Goal: Information Seeking & Learning: Learn about a topic

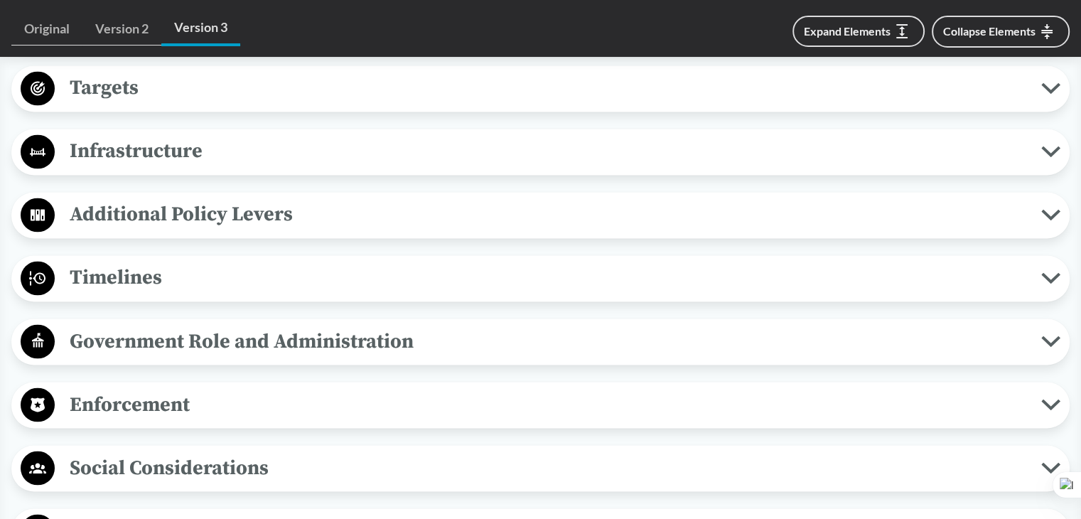
scroll to position [2416, 0]
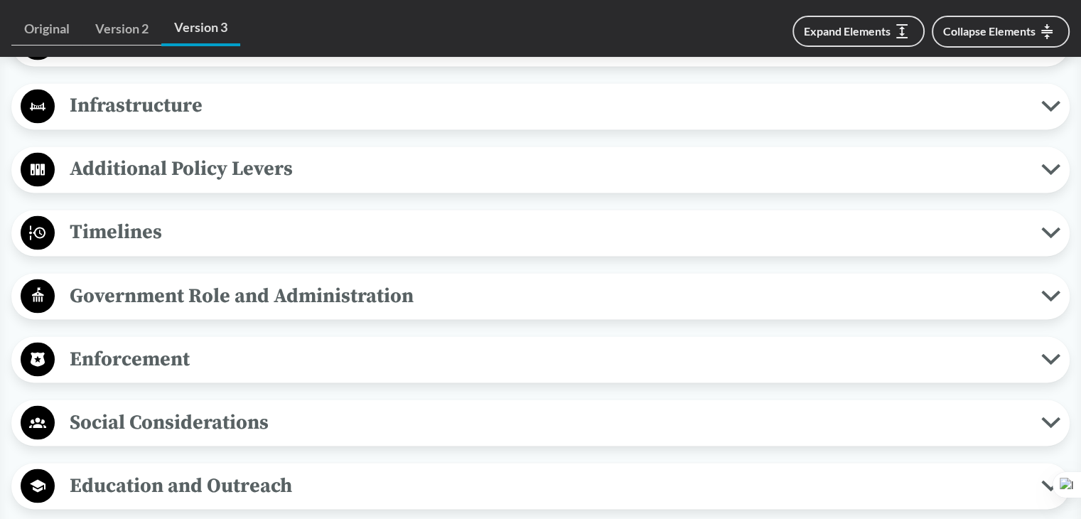
click at [165, 283] on span "Government Role and Administration" at bounding box center [548, 295] width 986 height 32
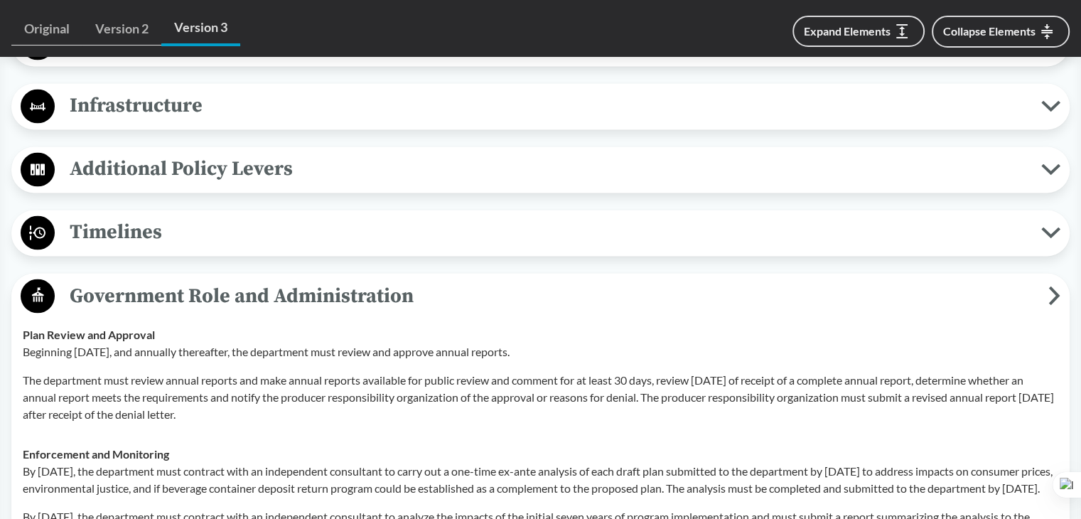
scroll to position [2487, 0]
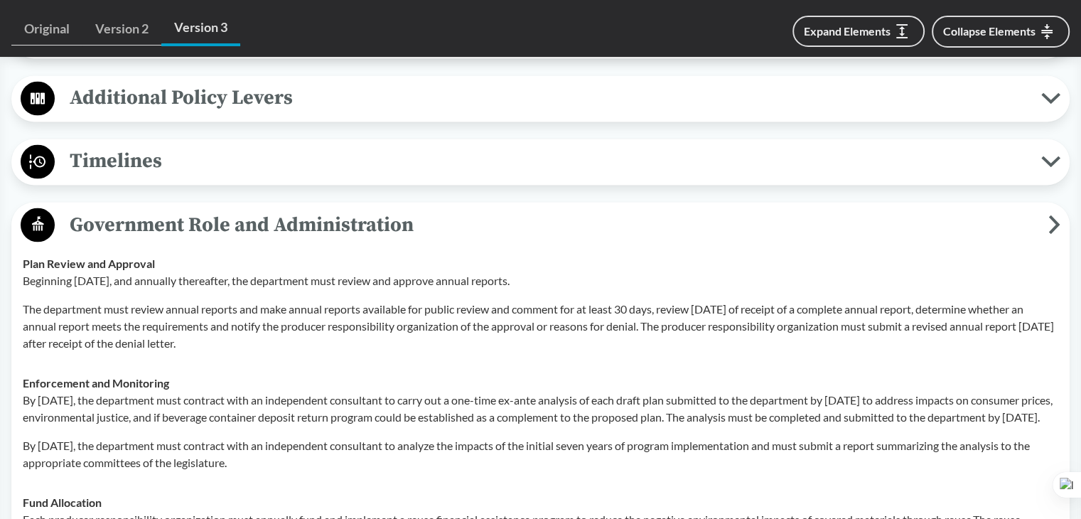
drag, startPoint x: 37, startPoint y: 308, endPoint x: 972, endPoint y: 339, distance: 935.5
click at [972, 339] on p "The department must review annual reports and make annual reports available for…" at bounding box center [540, 325] width 1035 height 51
click at [209, 379] on div "Enforcement and Monitoring By [DATE], the department must contract with an inde…" at bounding box center [540, 422] width 1035 height 97
drag, startPoint x: 74, startPoint y: 396, endPoint x: 470, endPoint y: 433, distance: 398.2
click at [470, 433] on td "Enforcement and Monitoring By [DATE], the department must contract with an inde…" at bounding box center [540, 421] width 1048 height 119
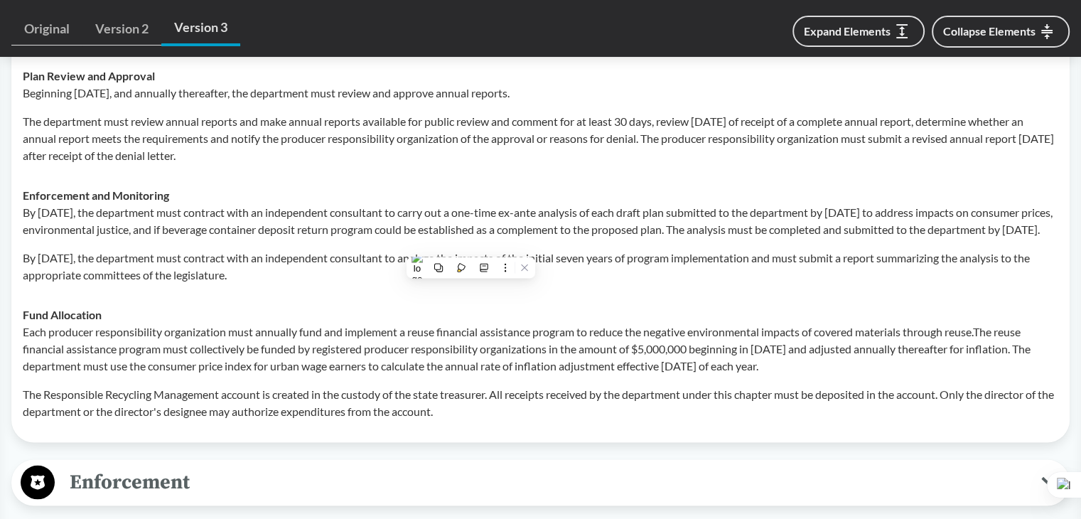
scroll to position [2700, 0]
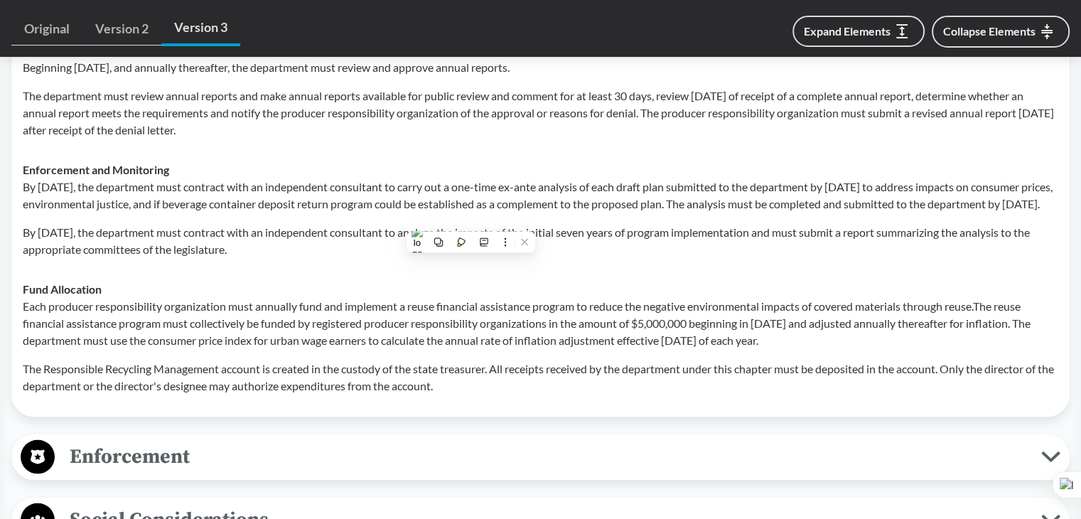
click at [179, 394] on p "The Responsible Recycling Management account is created in the custody of the s…" at bounding box center [540, 376] width 1035 height 34
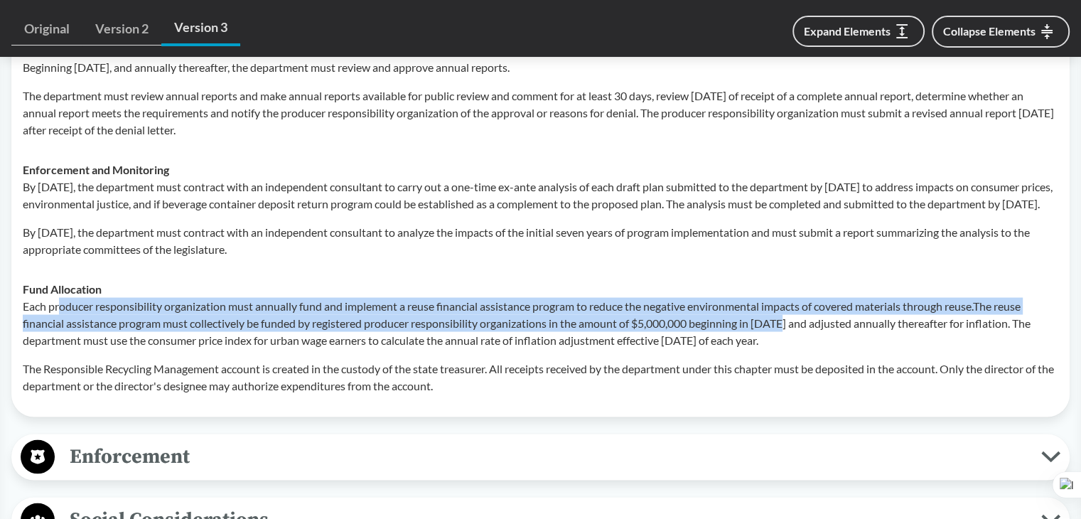
drag, startPoint x: 62, startPoint y: 320, endPoint x: 792, endPoint y: 339, distance: 730.6
click at [792, 339] on p "Each producer responsibility organization must annually fund and implement a re…" at bounding box center [540, 322] width 1035 height 51
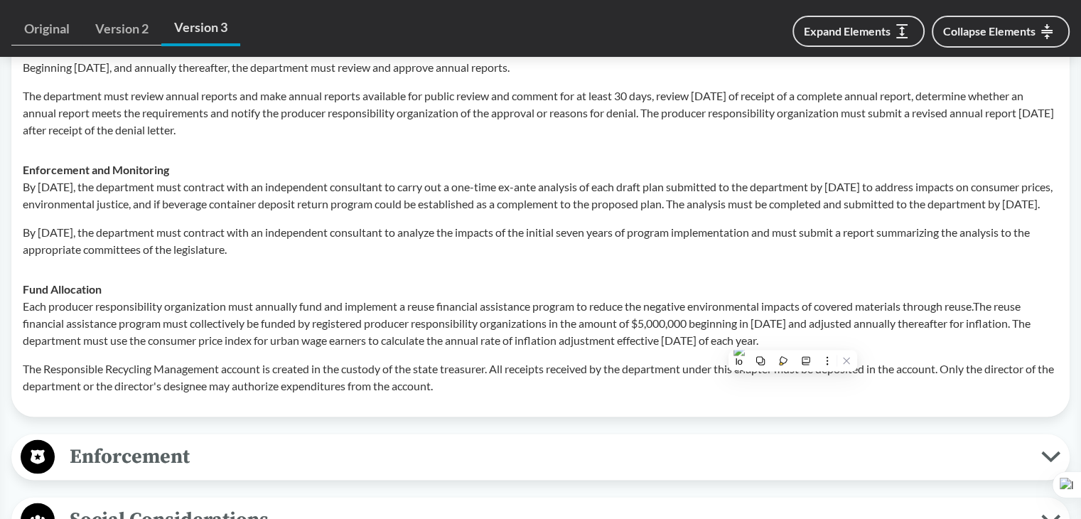
click at [236, 348] on p "Each producer responsibility organization must annually fund and implement a re…" at bounding box center [540, 322] width 1035 height 51
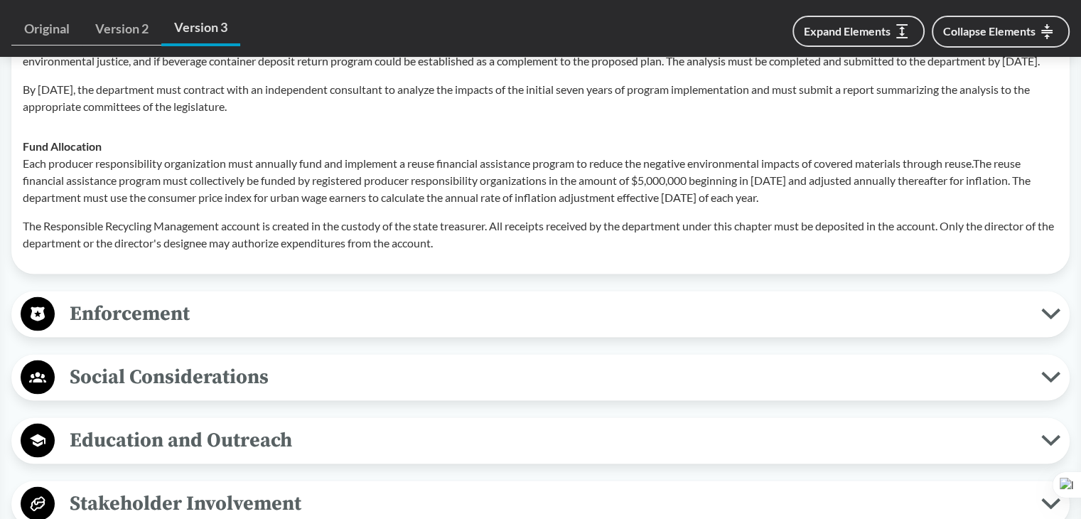
click at [180, 330] on span "Enforcement" at bounding box center [548, 314] width 986 height 32
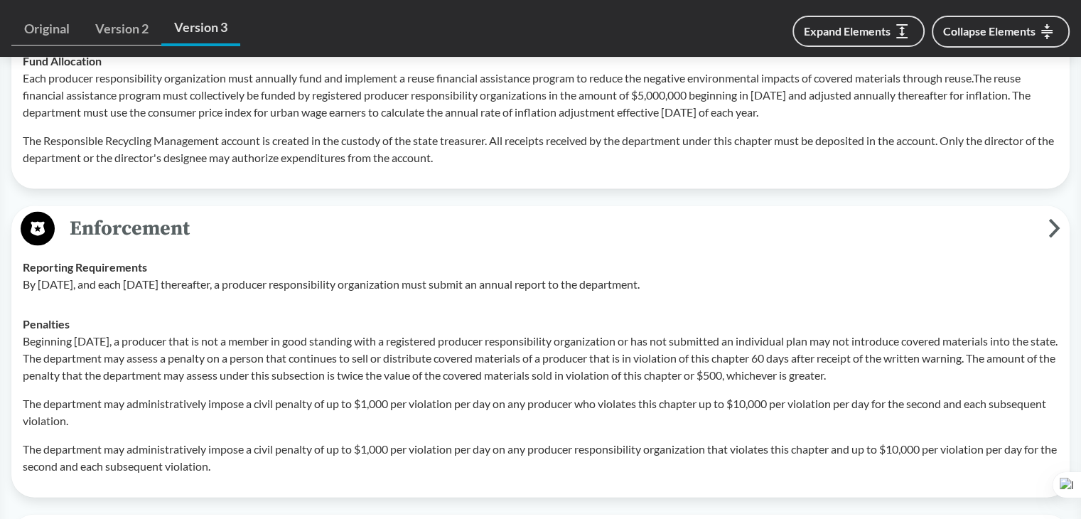
scroll to position [3055, 0]
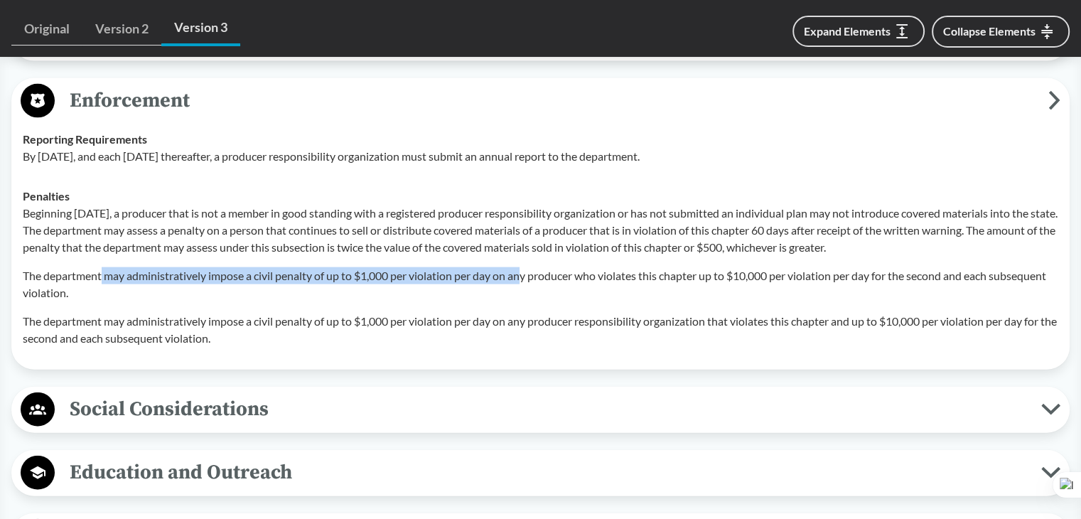
drag, startPoint x: 119, startPoint y: 292, endPoint x: 523, endPoint y: 292, distance: 403.5
click at [523, 292] on p "The department may administratively impose a civil penalty of up to $1,000 per …" at bounding box center [540, 284] width 1035 height 34
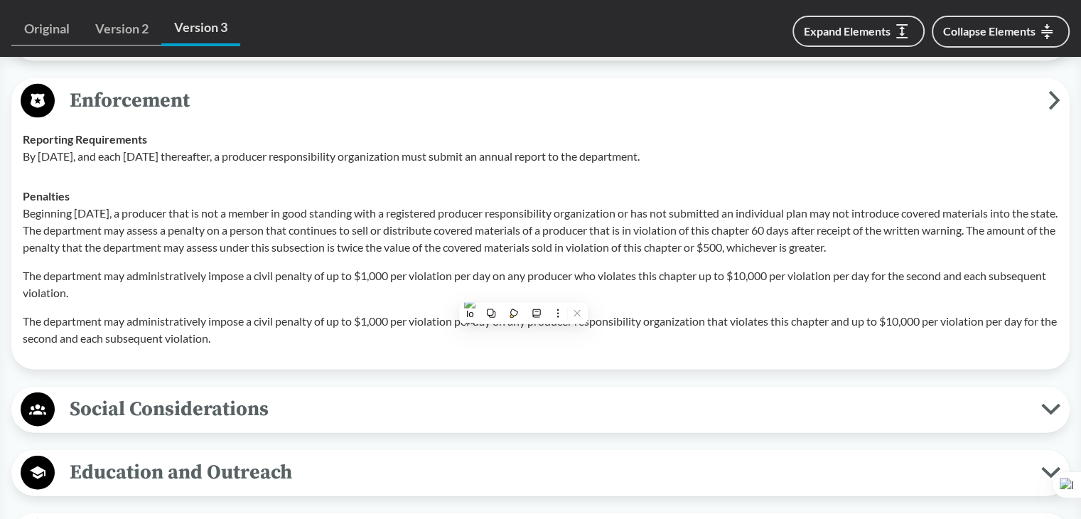
click at [680, 334] on p "The department may administratively impose a civil penalty of up to $1,000 per …" at bounding box center [540, 330] width 1035 height 34
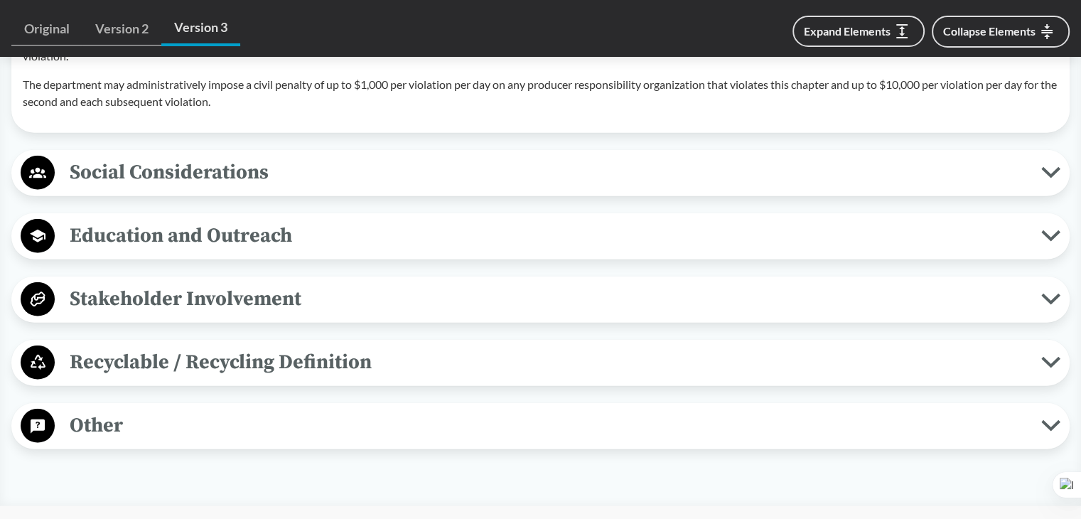
scroll to position [3339, 0]
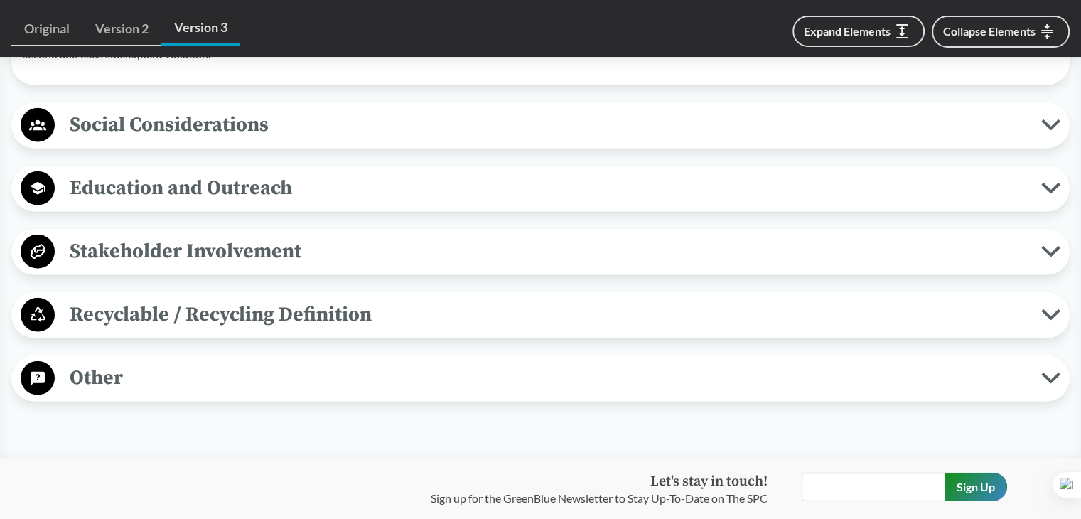
click at [242, 204] on span "Education and Outreach" at bounding box center [548, 188] width 986 height 32
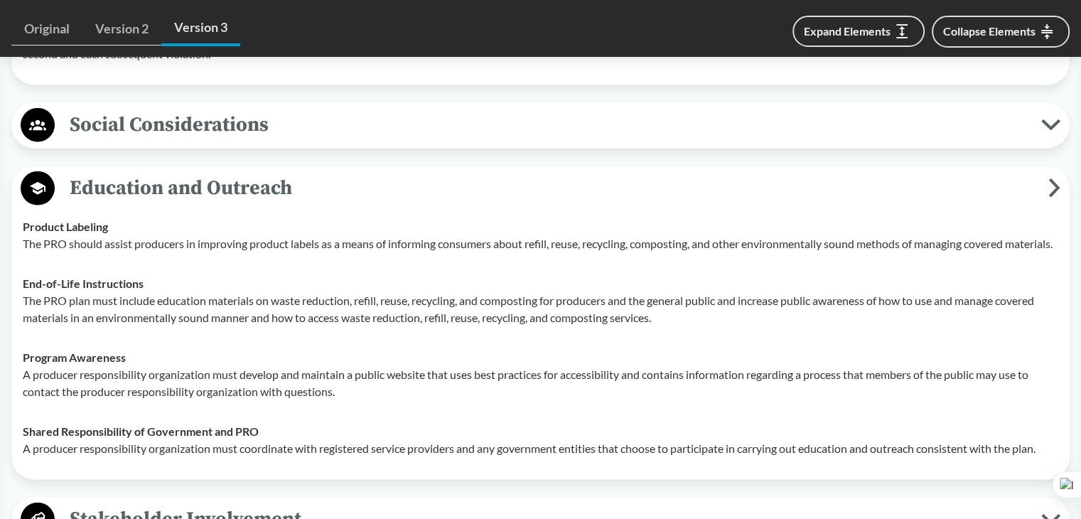
click at [307, 139] on span "Social Considerations" at bounding box center [548, 125] width 986 height 32
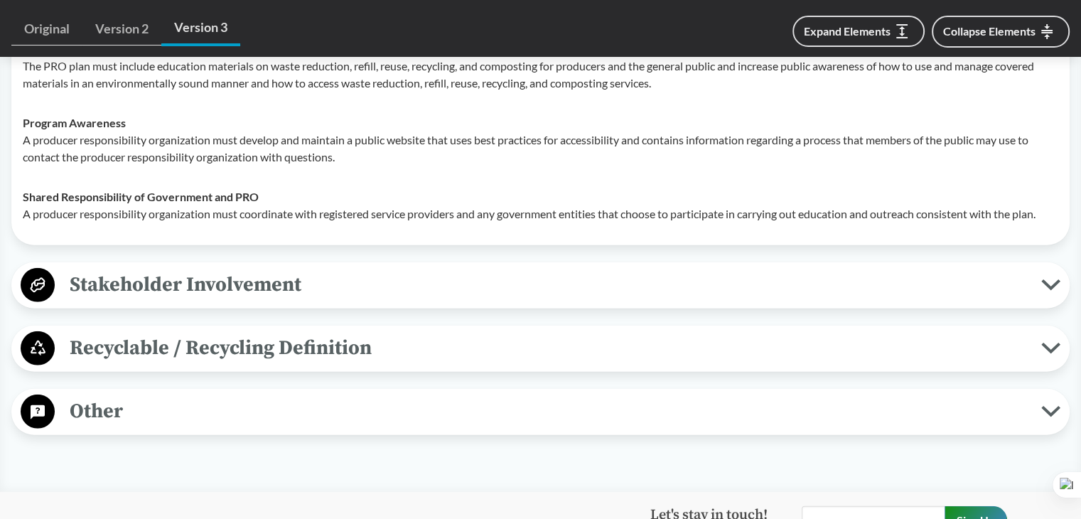
scroll to position [3907, 0]
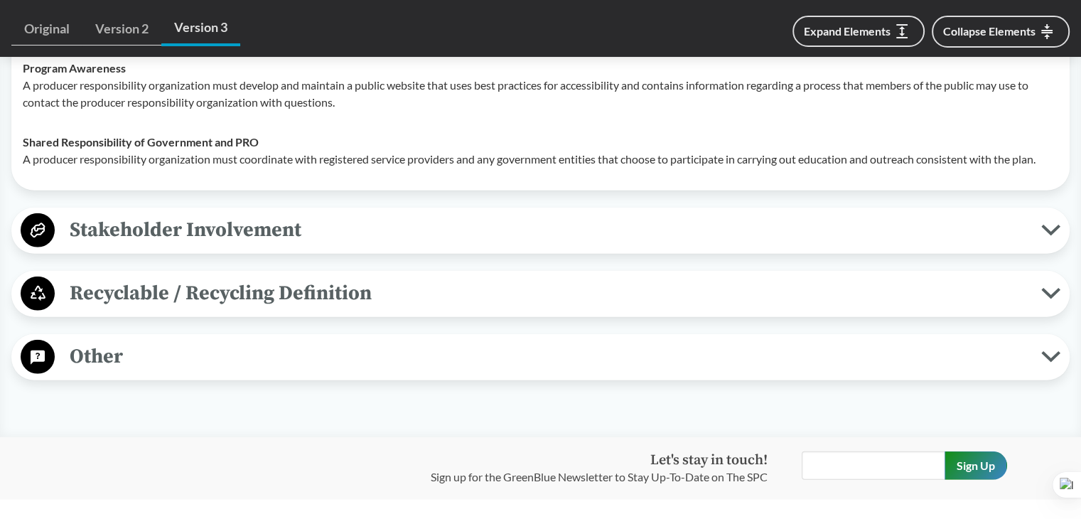
click at [166, 309] on span "Recyclable / Recycling Definition" at bounding box center [548, 293] width 986 height 32
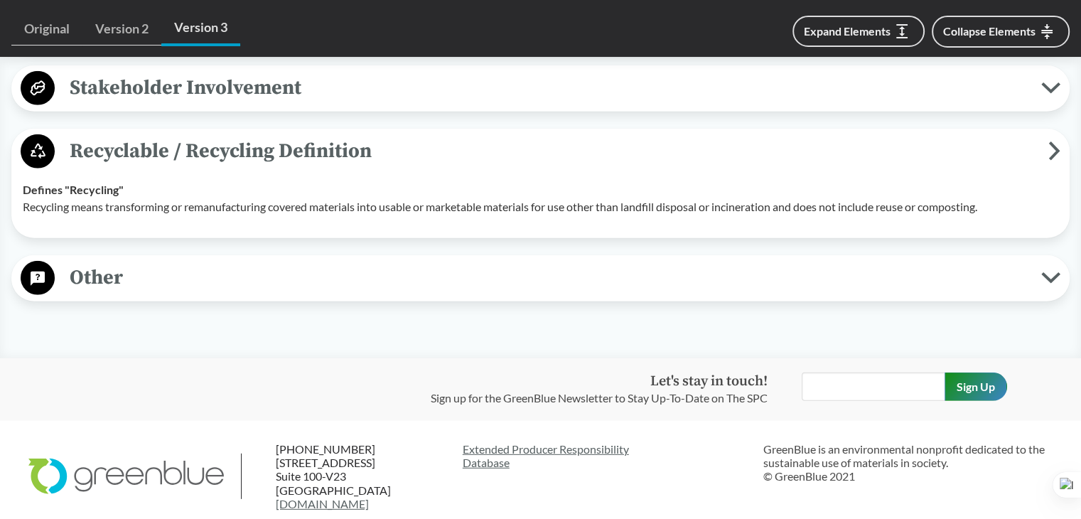
scroll to position [3836, 0]
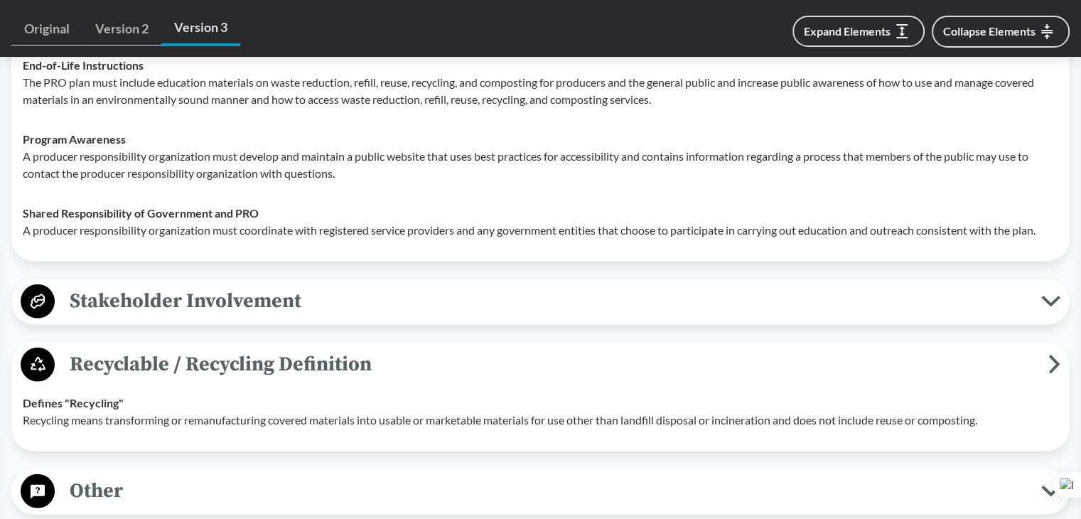
click at [168, 317] on span "Stakeholder Involvement" at bounding box center [548, 301] width 986 height 32
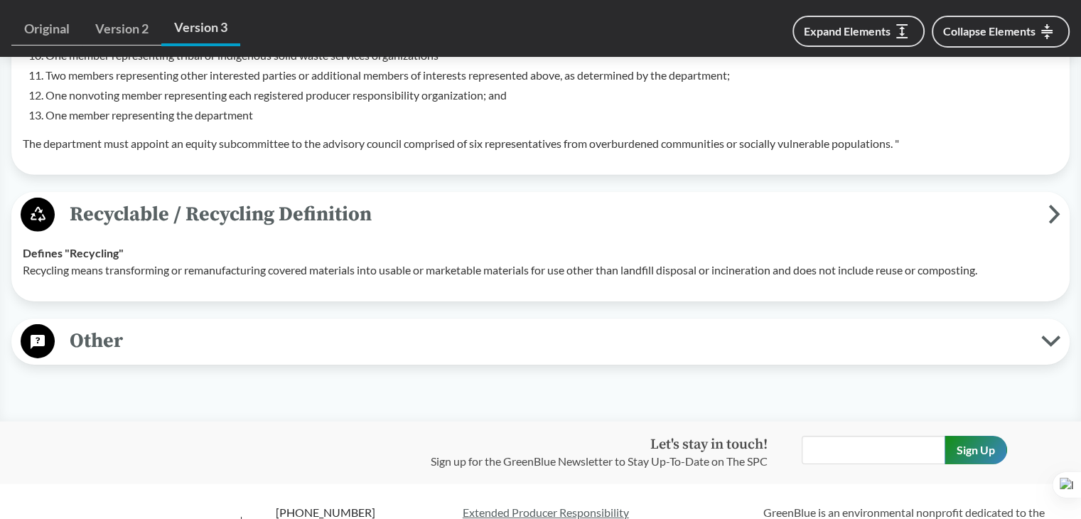
scroll to position [4476, 0]
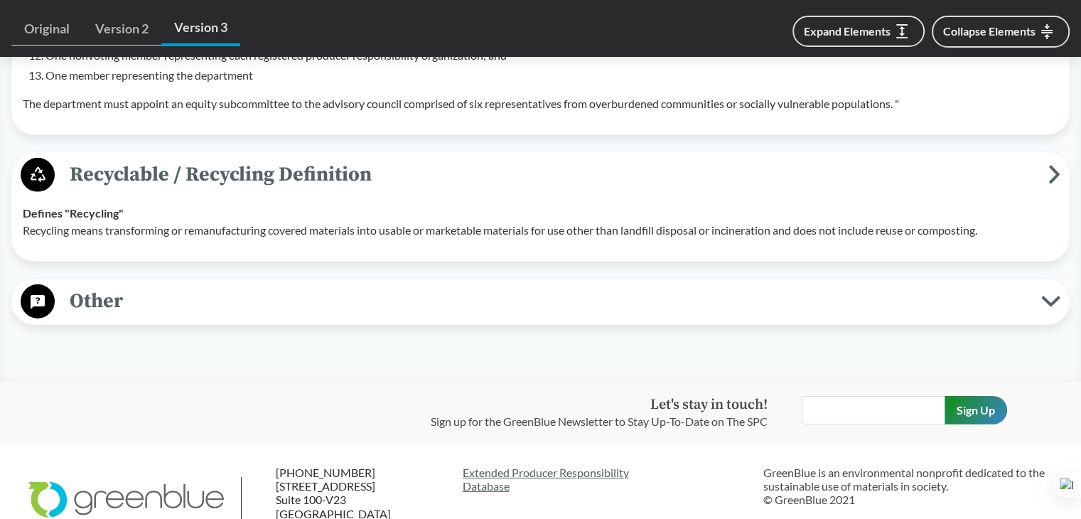
click at [339, 317] on span "Other" at bounding box center [548, 301] width 986 height 32
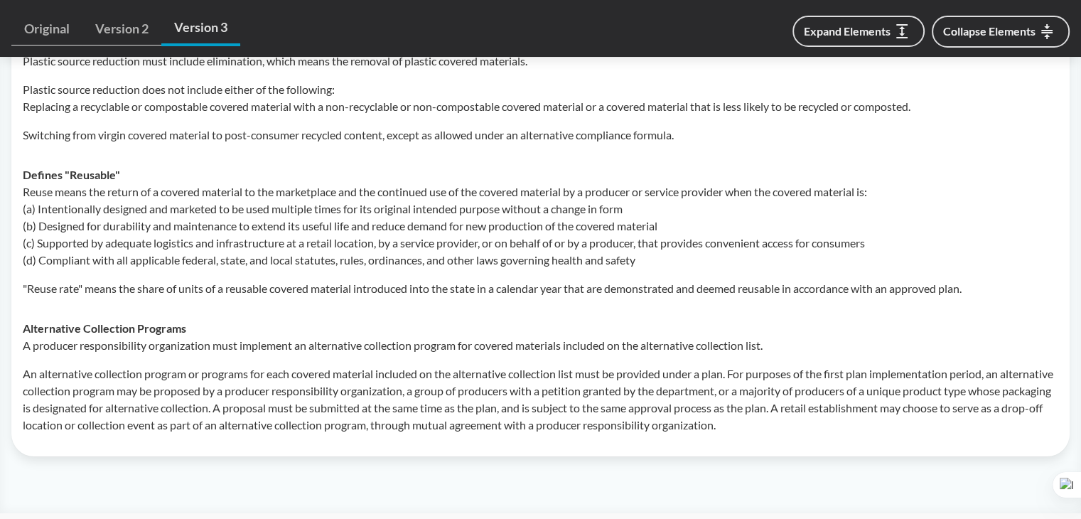
scroll to position [5542, 0]
click at [414, 244] on p "Reuse means the return of a covered material to the marketplace and the continu…" at bounding box center [540, 225] width 1035 height 85
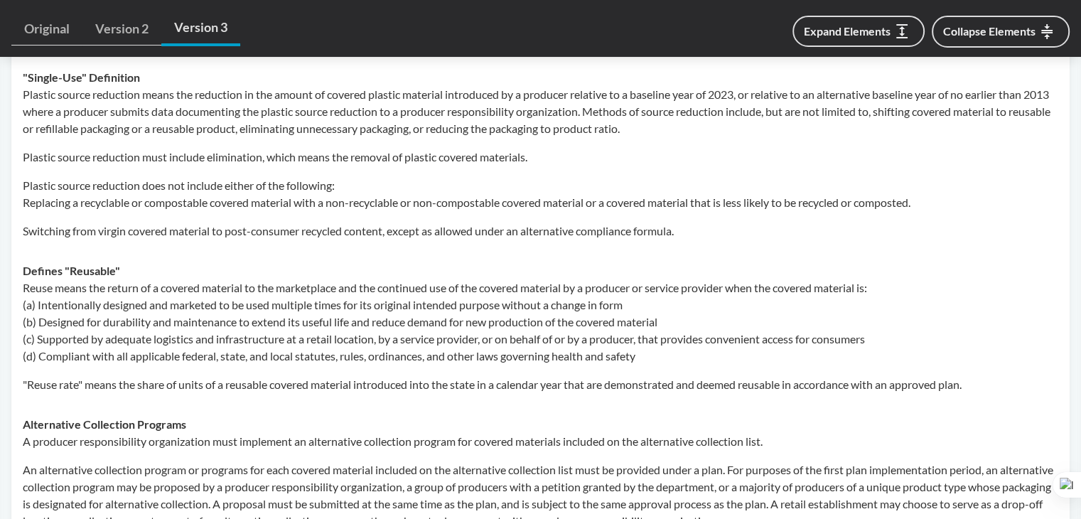
scroll to position [5328, 0]
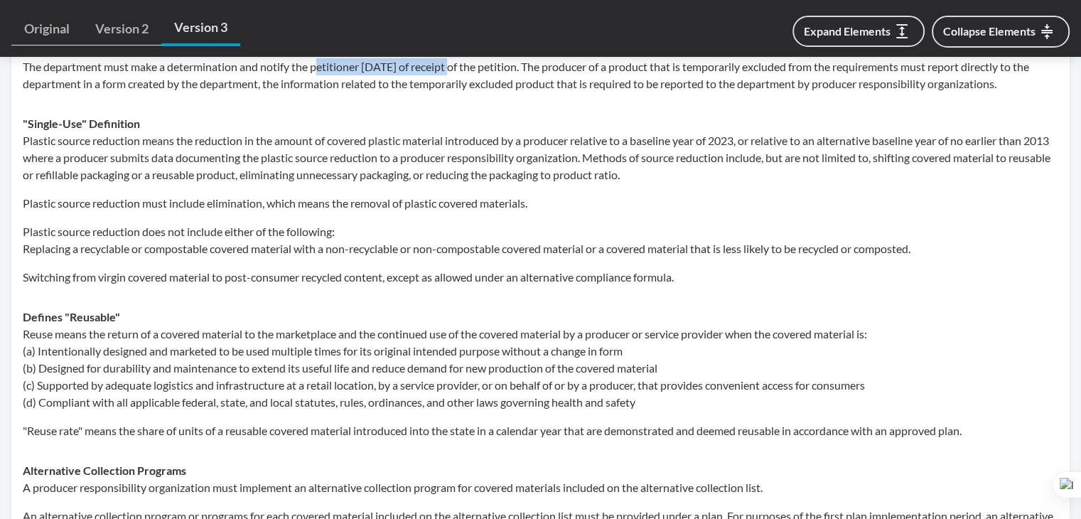
drag, startPoint x: 316, startPoint y: 119, endPoint x: 452, endPoint y: 123, distance: 135.7
click at [453, 92] on p "The department must make a determination and notify the petitioner [DATE] of re…" at bounding box center [540, 75] width 1035 height 34
click at [605, 183] on p "Plastic source reduction means the reduction in the amount of covered plastic m…" at bounding box center [540, 157] width 1035 height 51
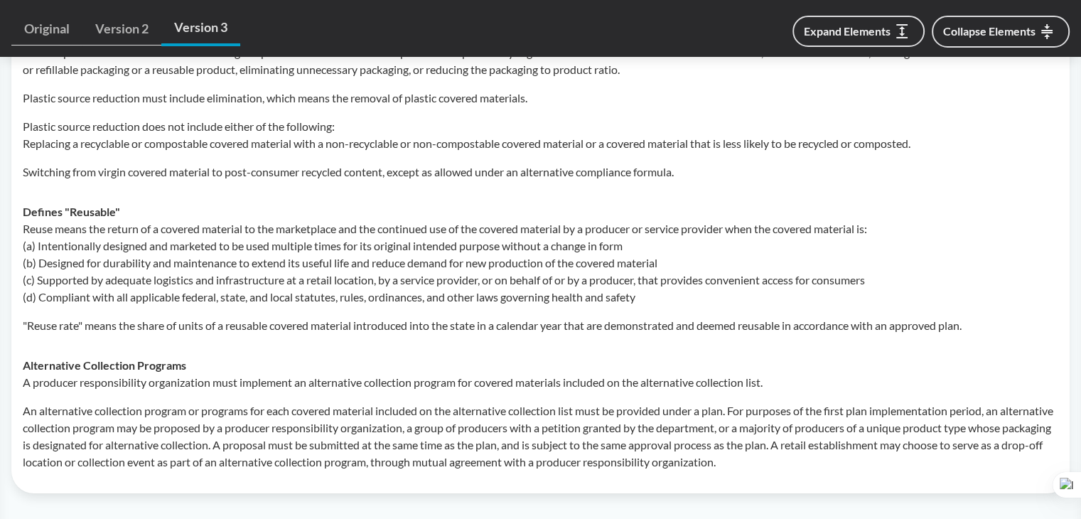
scroll to position [3006, 0]
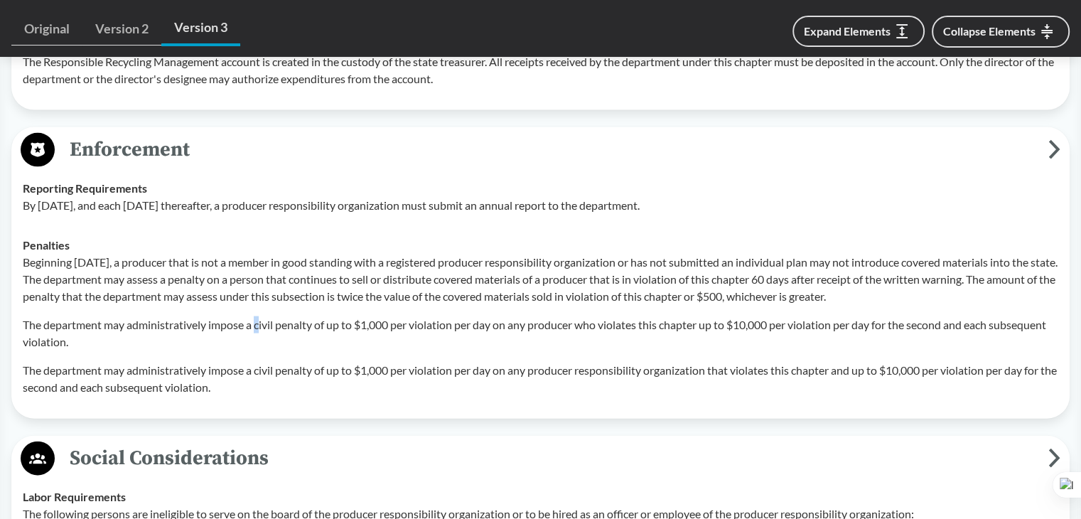
drag, startPoint x: 259, startPoint y: 342, endPoint x: 256, endPoint y: 325, distance: 18.0
click at [256, 342] on p "The department may administratively impose a civil penalty of up to $1,000 per …" at bounding box center [540, 333] width 1035 height 34
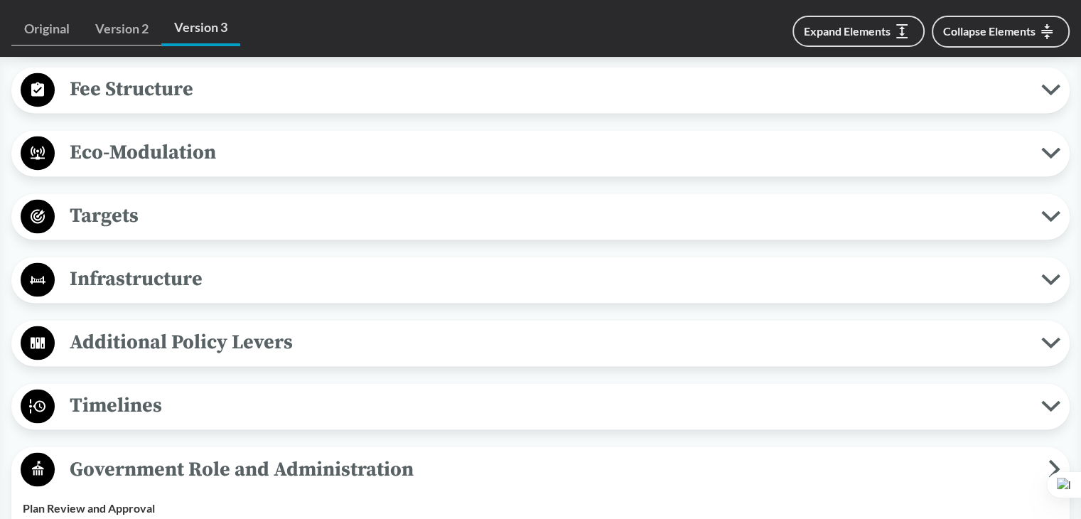
scroll to position [2153, 0]
